Goal: Task Accomplishment & Management: Use online tool/utility

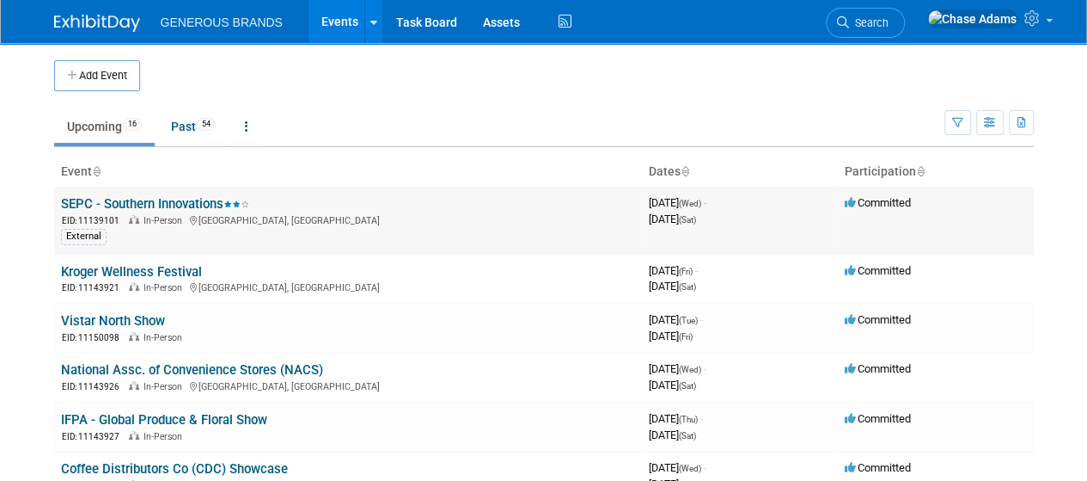
click at [180, 205] on link "SEPC - Southern Innovations" at bounding box center [155, 203] width 188 height 15
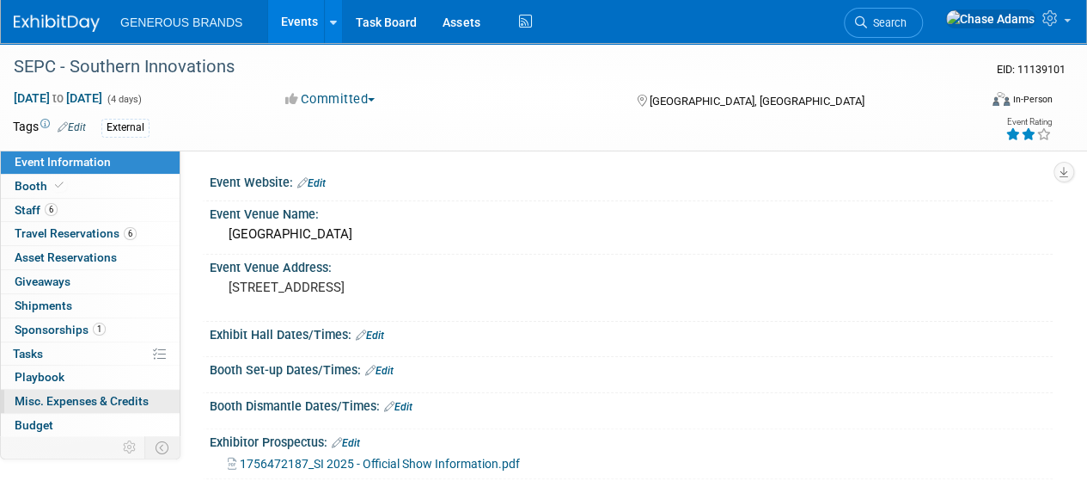
click at [85, 400] on span "Misc. Expenses & Credits 0" at bounding box center [82, 401] width 134 height 14
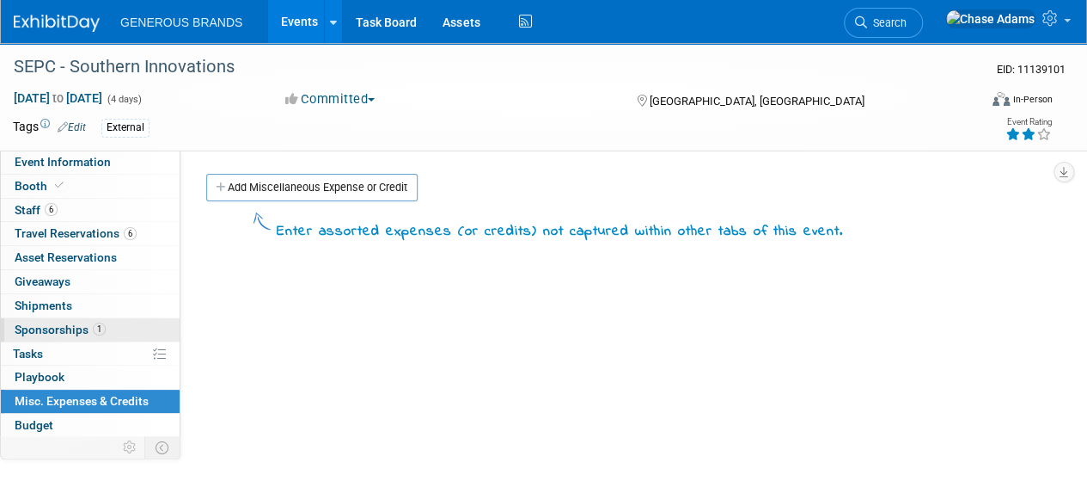
click at [58, 333] on span "Sponsorships 1" at bounding box center [60, 329] width 91 height 14
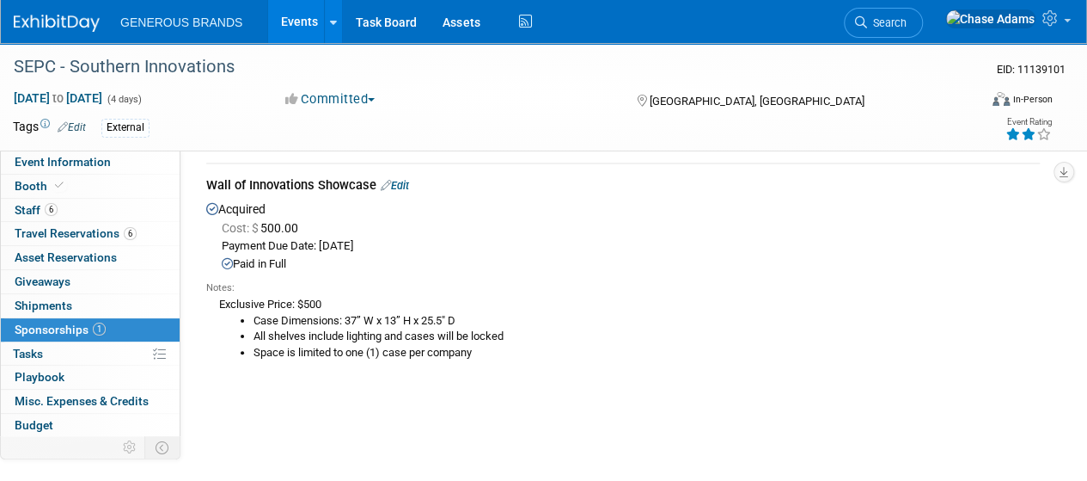
scroll to position [58, 0]
click at [400, 181] on link "Edit" at bounding box center [395, 184] width 28 height 13
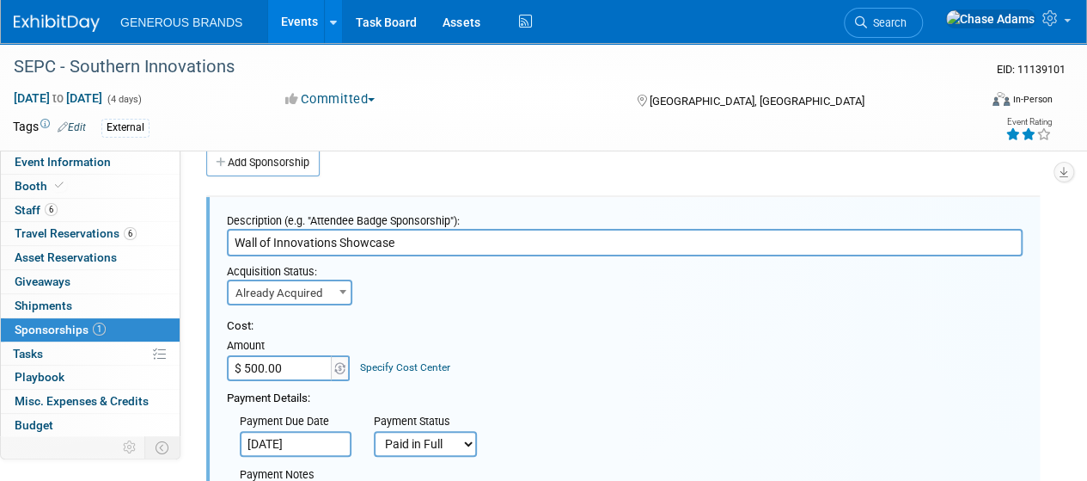
scroll to position [0, 0]
click at [419, 285] on div "Acquisition Status: Need to Acquire Already Acquired Already Acquired Ideally b…" at bounding box center [625, 280] width 822 height 49
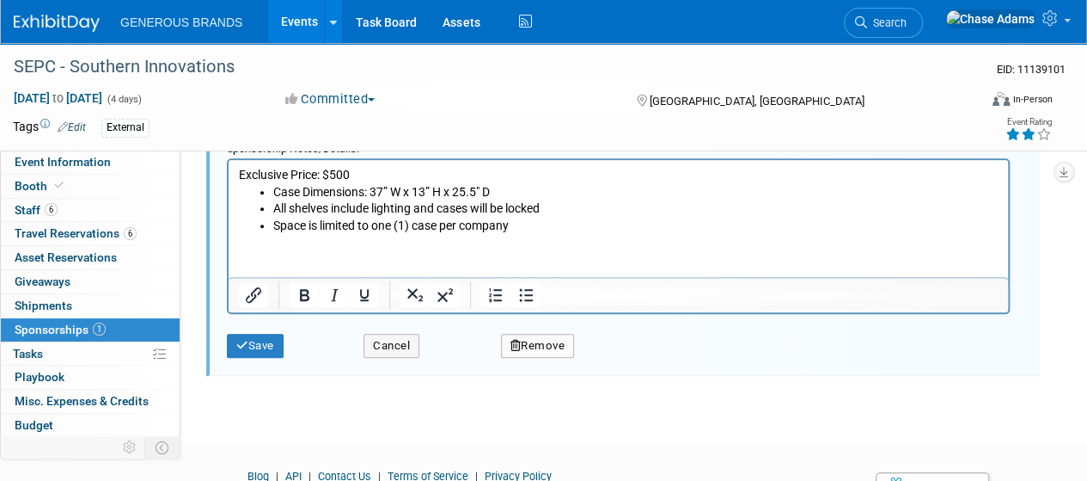
scroll to position [535, 0]
click at [392, 352] on button "Cancel" at bounding box center [392, 344] width 56 height 24
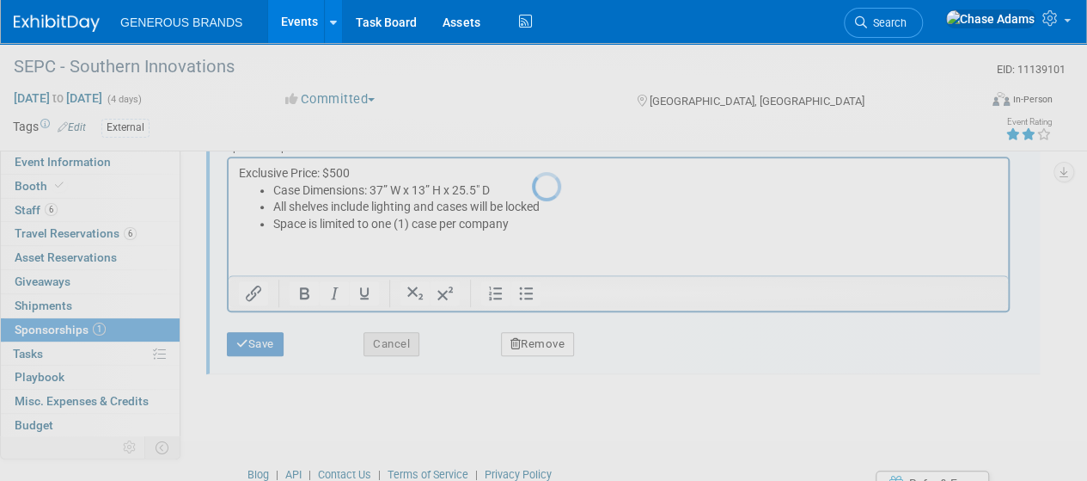
scroll to position [304, 0]
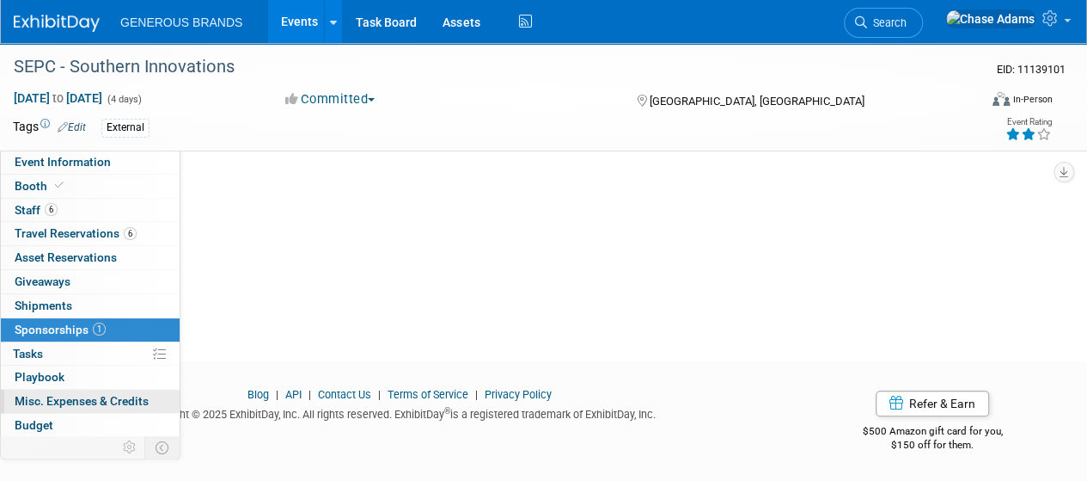
click at [47, 390] on link "0 Misc. Expenses & Credits 0" at bounding box center [90, 400] width 179 height 23
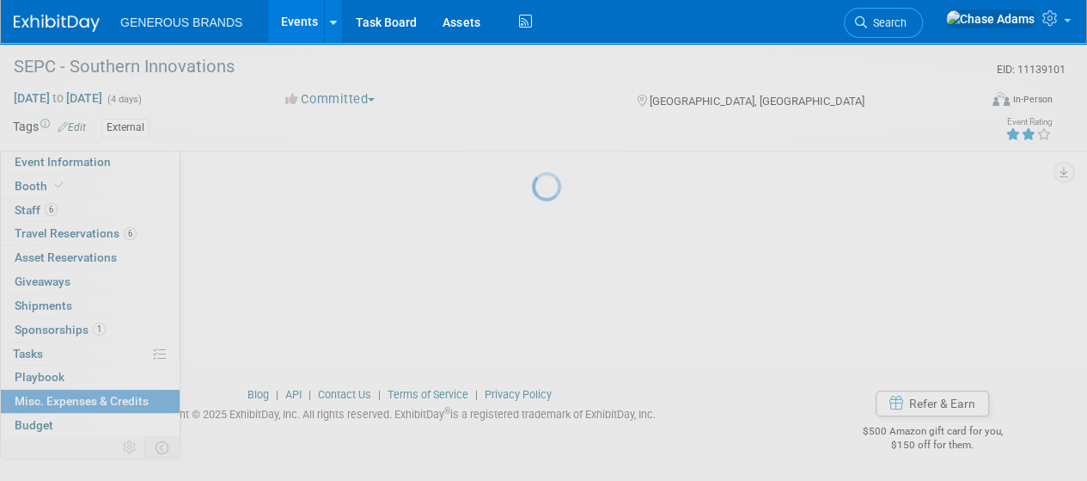
scroll to position [0, 0]
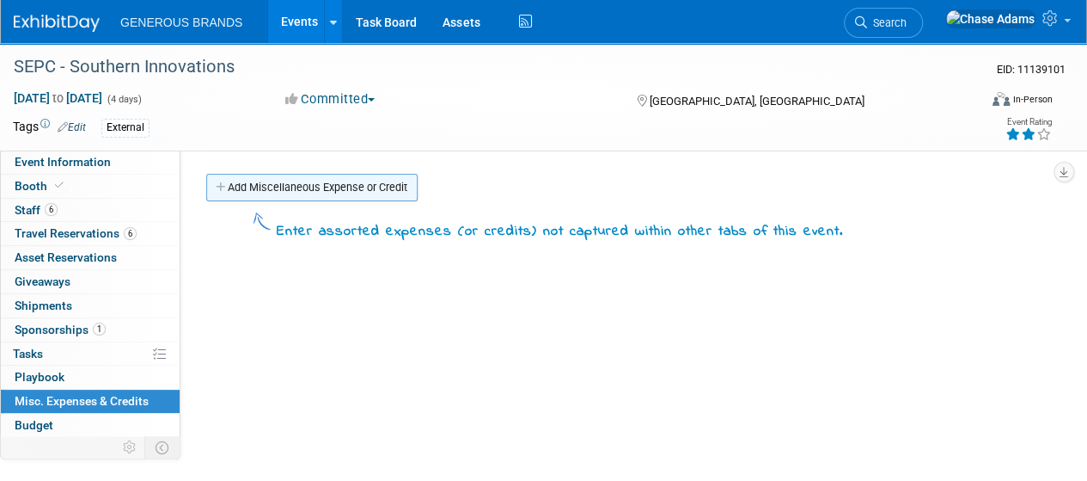
click at [321, 199] on link "Add Miscellaneous Expense or Credit" at bounding box center [311, 188] width 211 height 28
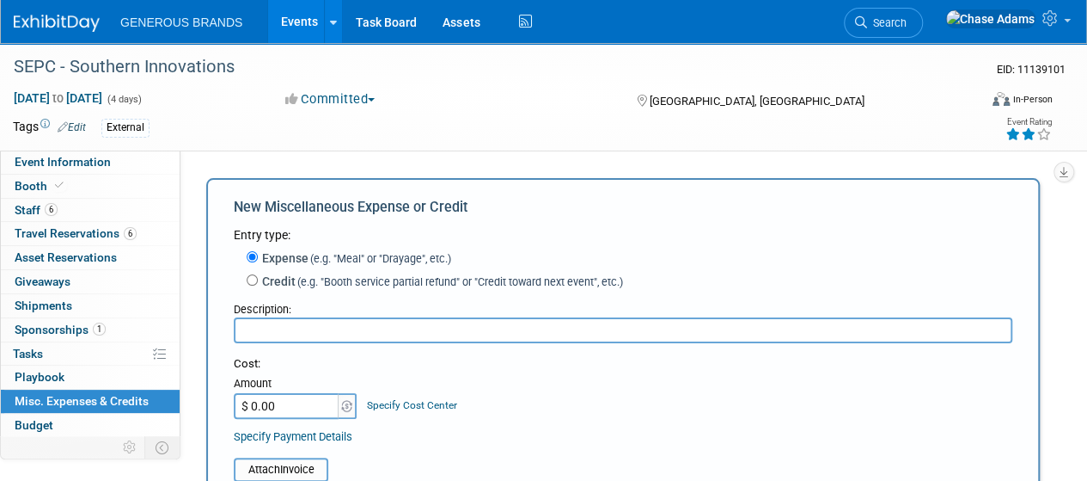
click at [282, 338] on input "text" at bounding box center [623, 330] width 779 height 26
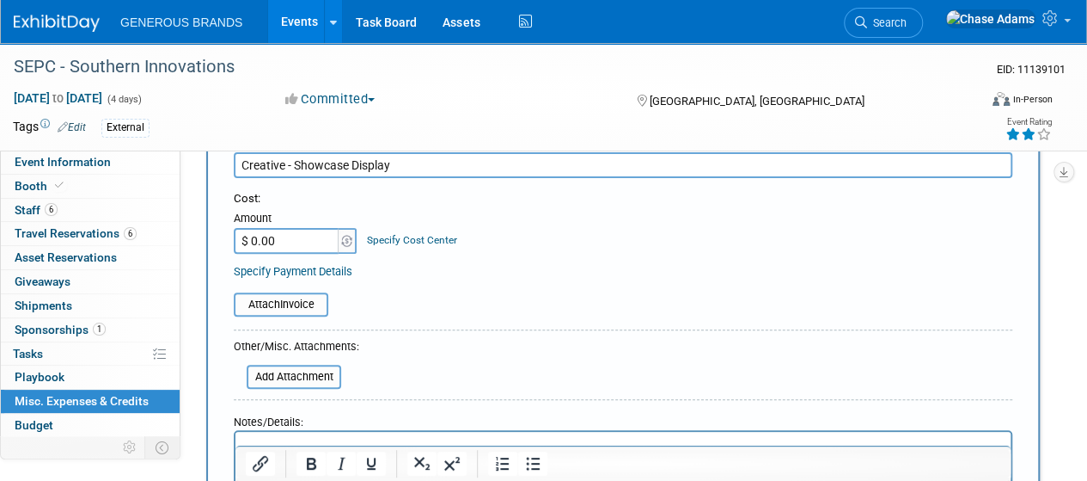
scroll to position [187, 0]
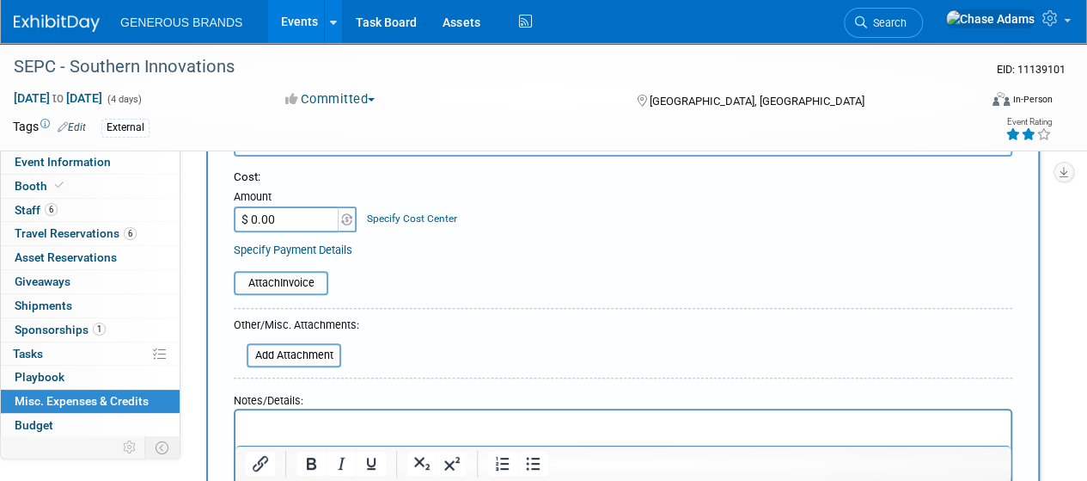
type input "Creative - Showcase Display"
click at [292, 226] on input "$ 0.00" at bounding box center [287, 219] width 107 height 26
type input "$ 136.37"
click at [299, 285] on input "file" at bounding box center [224, 282] width 205 height 21
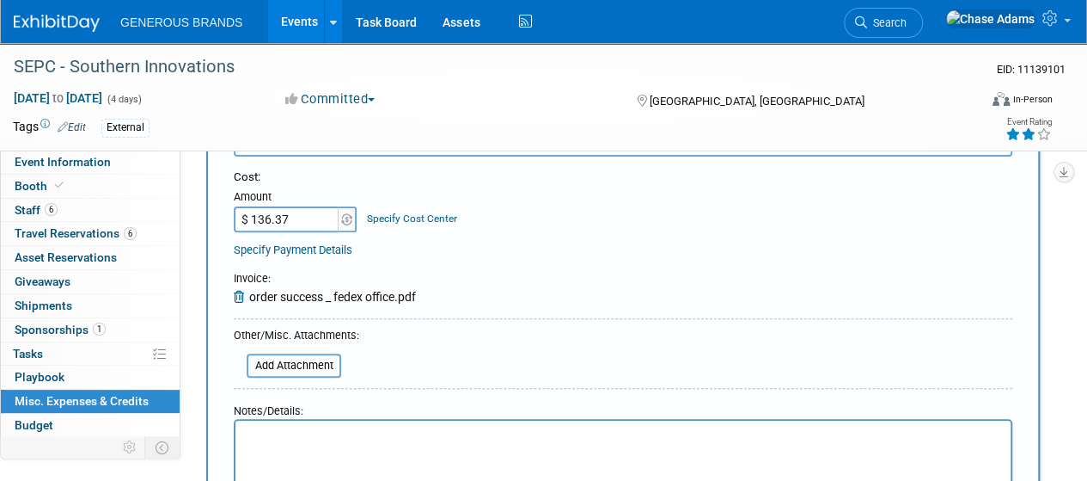
scroll to position [423, 0]
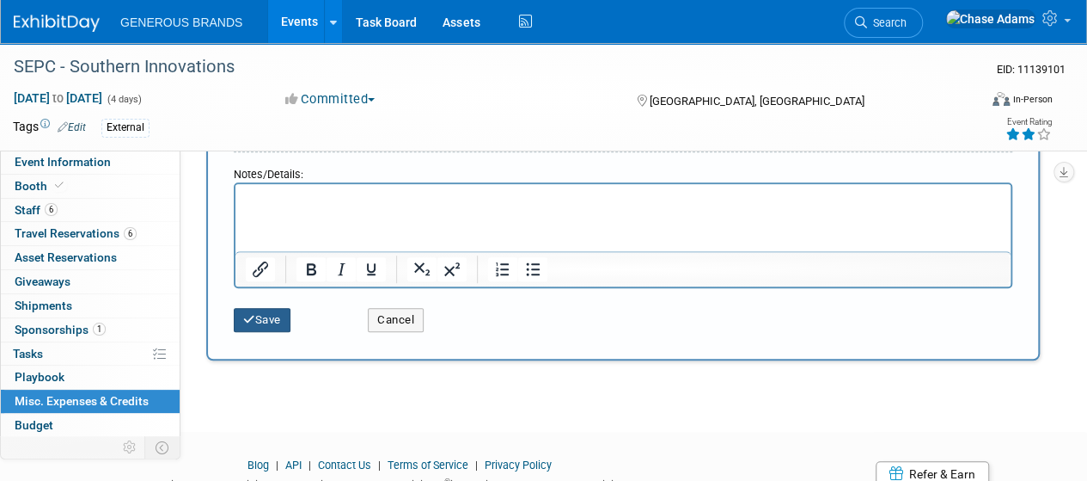
click at [273, 310] on button "Save" at bounding box center [262, 320] width 57 height 24
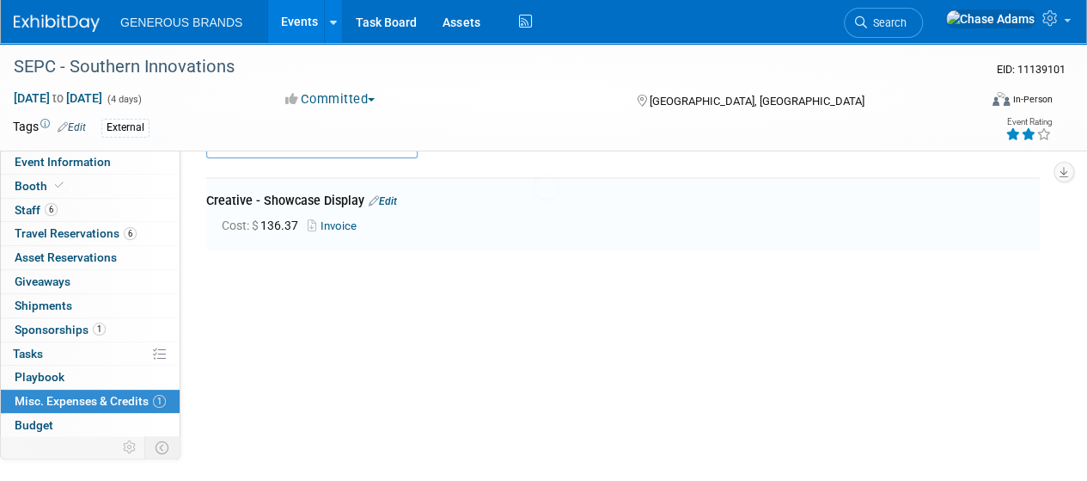
scroll to position [38, 0]
